Goal: Task Accomplishment & Management: Use online tool/utility

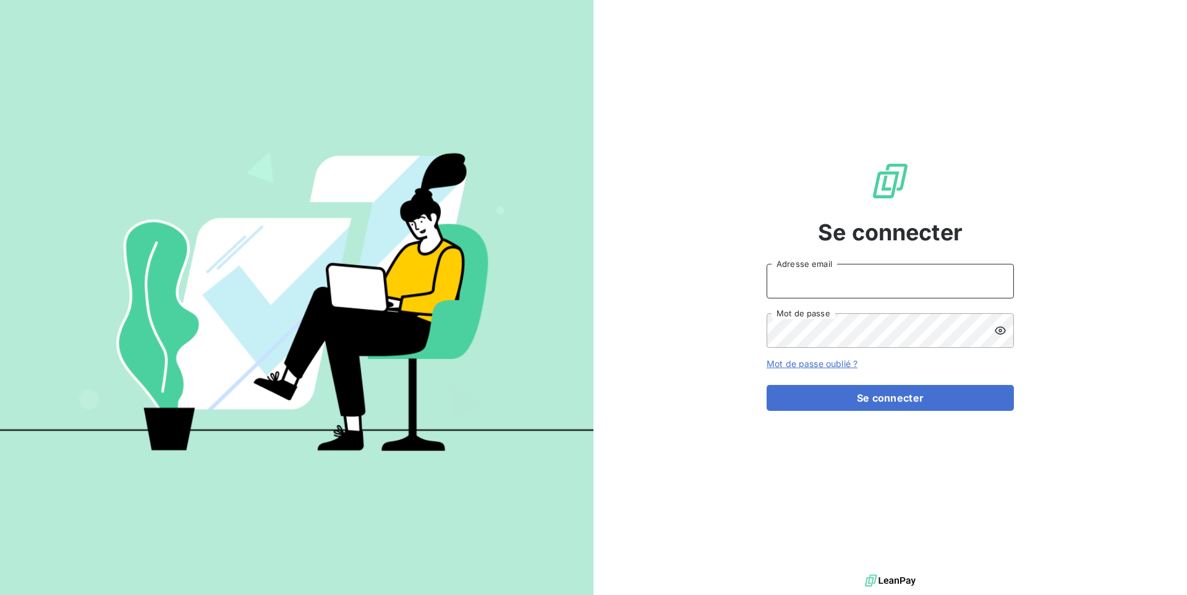
click at [833, 284] on input "Adresse email" at bounding box center [889, 281] width 247 height 35
type input "admin@kiloutou"
click at [766, 385] on button "Se connecter" at bounding box center [889, 398] width 247 height 26
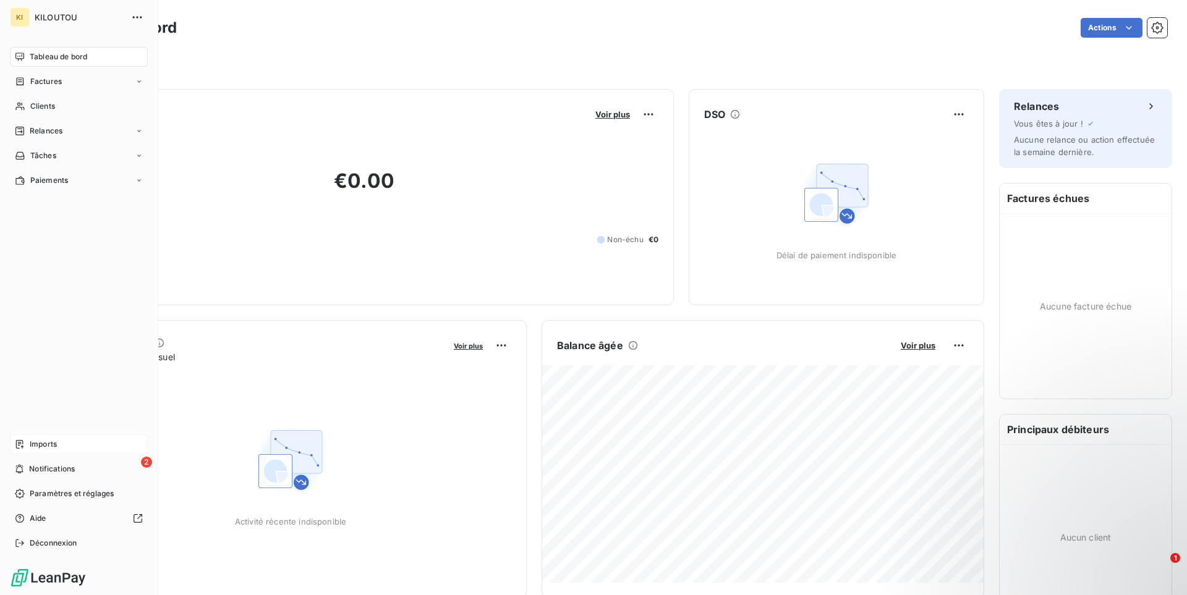
click at [27, 448] on div "Imports" at bounding box center [79, 444] width 138 height 20
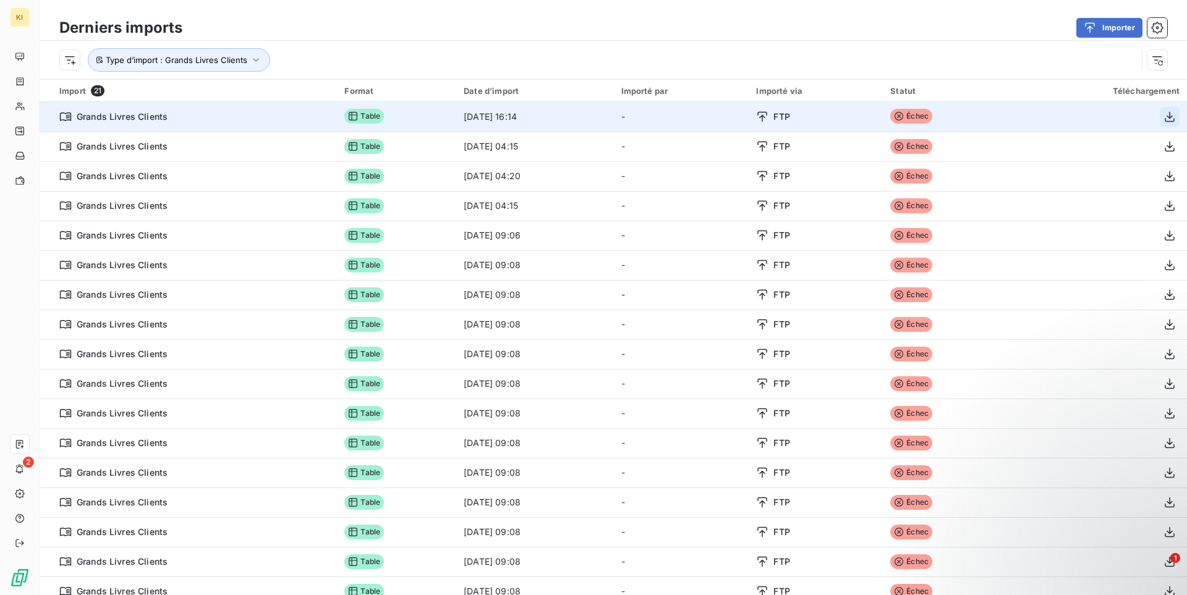
click at [1165, 119] on icon "button" at bounding box center [1169, 116] width 10 height 11
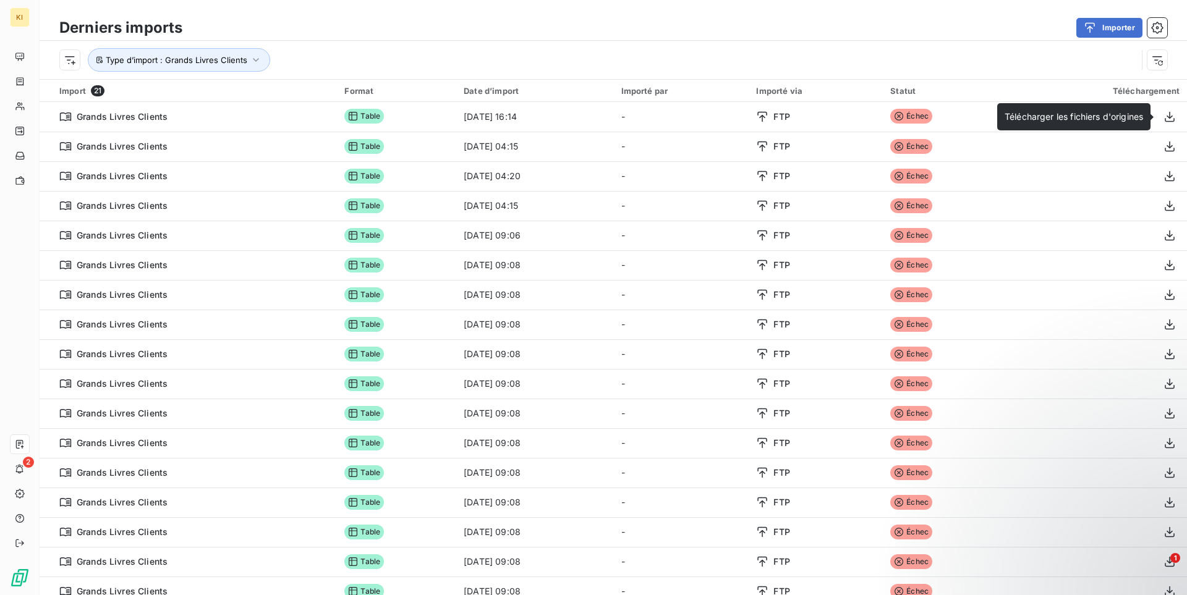
click at [650, 12] on div "Derniers imports Importer Type d’import : Grands Livres Clients" at bounding box center [613, 39] width 1147 height 79
click at [504, 19] on div "Importer" at bounding box center [682, 28] width 970 height 20
